Goal: Navigation & Orientation: Find specific page/section

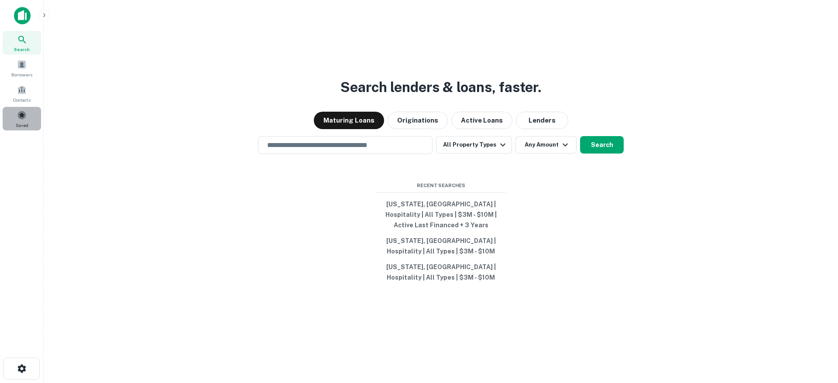
click at [23, 118] on span at bounding box center [22, 115] width 10 height 10
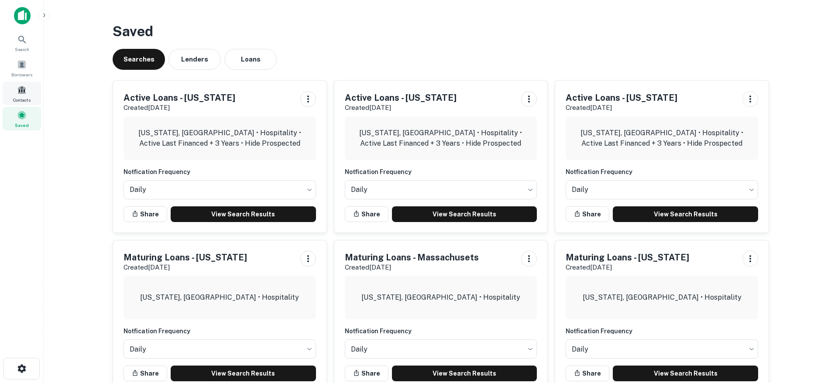
click at [21, 96] on div "Contacts" at bounding box center [22, 94] width 38 height 24
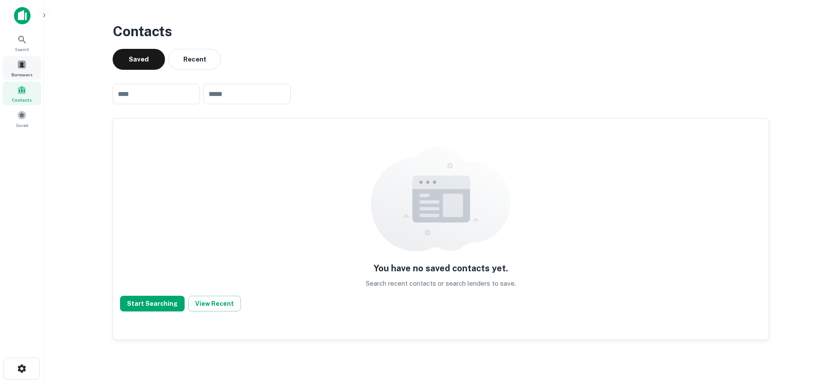
click at [20, 65] on span at bounding box center [22, 65] width 10 height 10
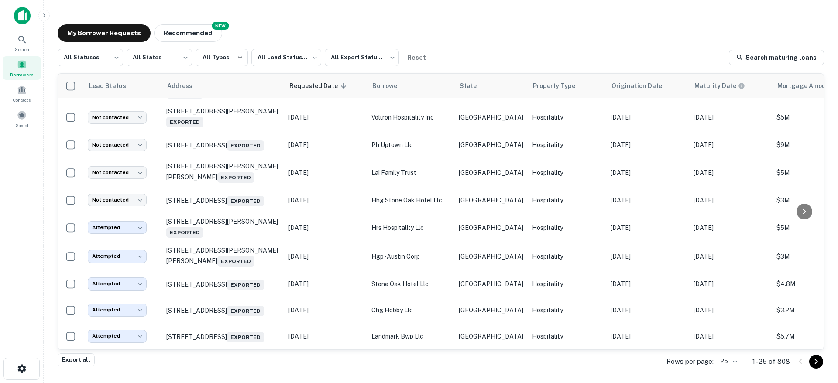
scroll to position [448, 0]
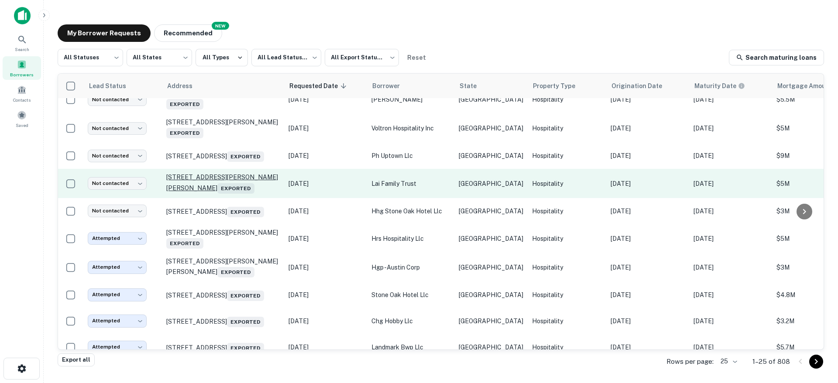
click at [204, 192] on p "[STREET_ADDRESS][PERSON_NAME][PERSON_NAME] Exported" at bounding box center [222, 183] width 113 height 20
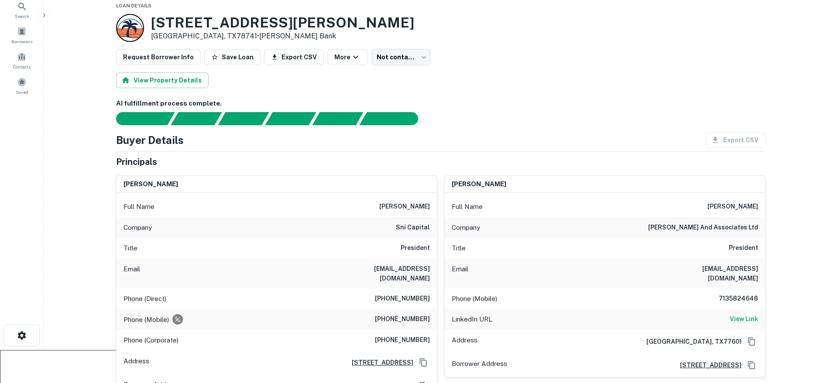
scroll to position [31, 0]
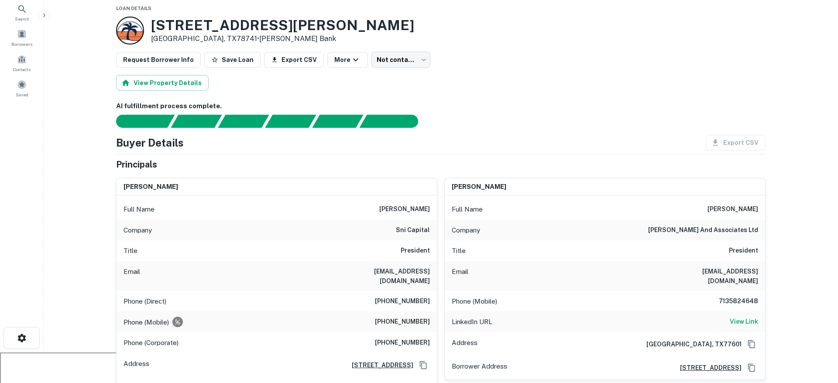
click at [275, 26] on h3 "[STREET_ADDRESS][PERSON_NAME]" at bounding box center [282, 25] width 263 height 17
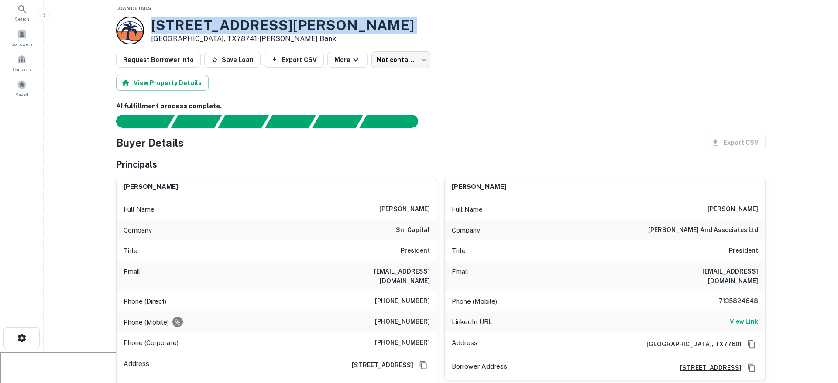
click at [275, 26] on h3 "[STREET_ADDRESS][PERSON_NAME]" at bounding box center [282, 25] width 263 height 17
copy h3 "[STREET_ADDRESS][PERSON_NAME]"
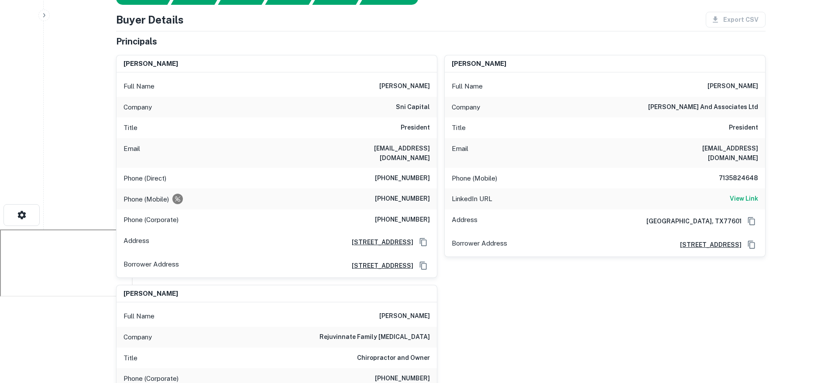
scroll to position [0, 0]
